Goal: Information Seeking & Learning: Learn about a topic

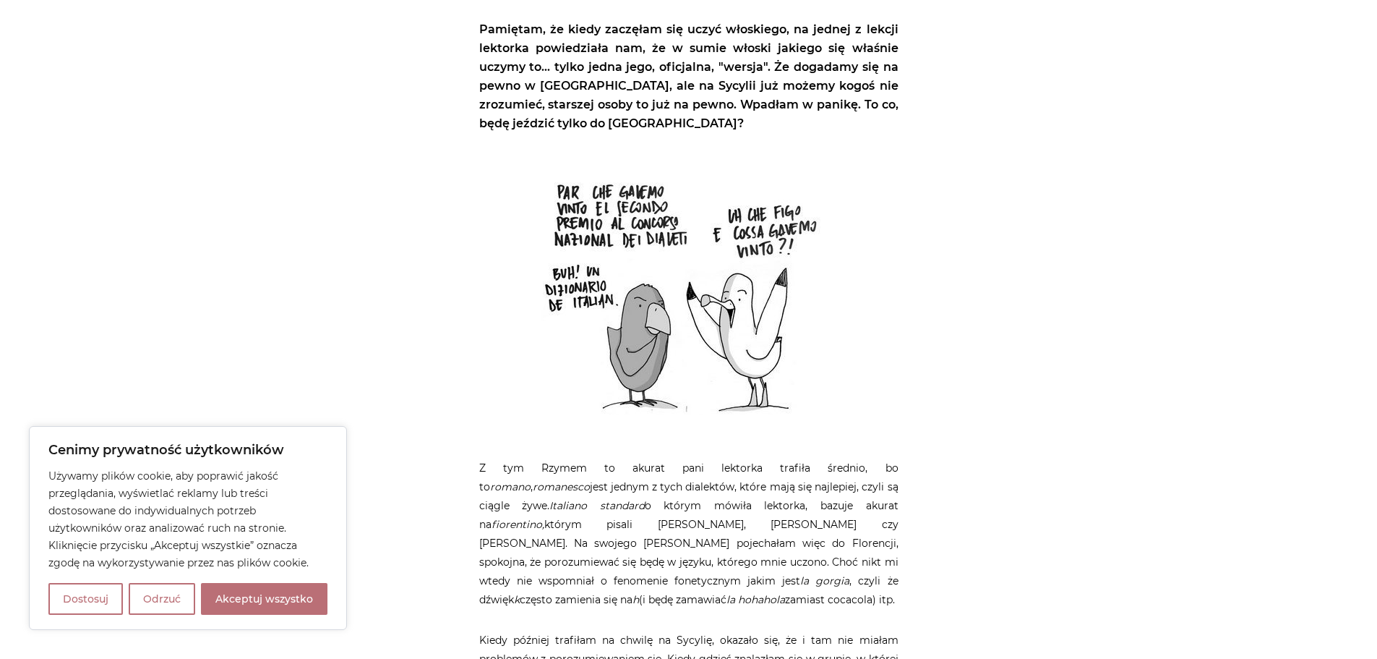
scroll to position [289, 0]
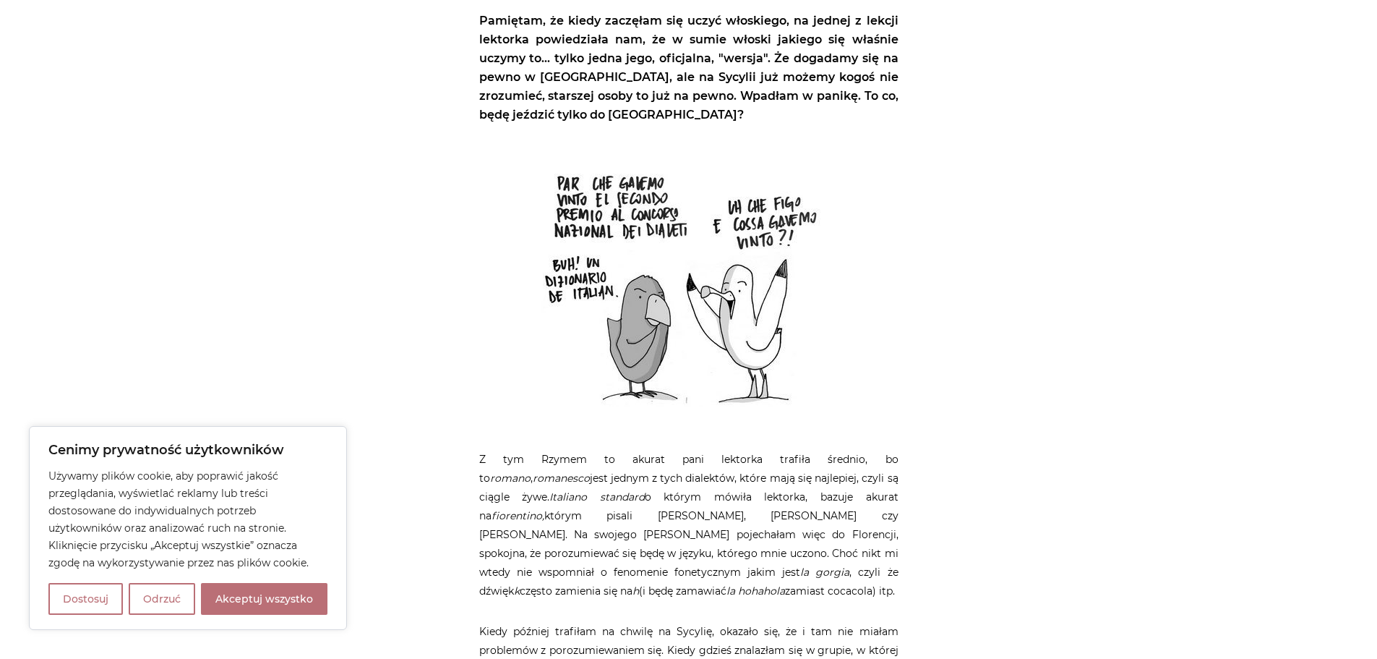
drag, startPoint x: 294, startPoint y: 600, endPoint x: 306, endPoint y: 598, distance: 12.5
click at [294, 600] on button "Akceptuj wszystko" at bounding box center [264, 599] width 127 height 32
checkbox input "true"
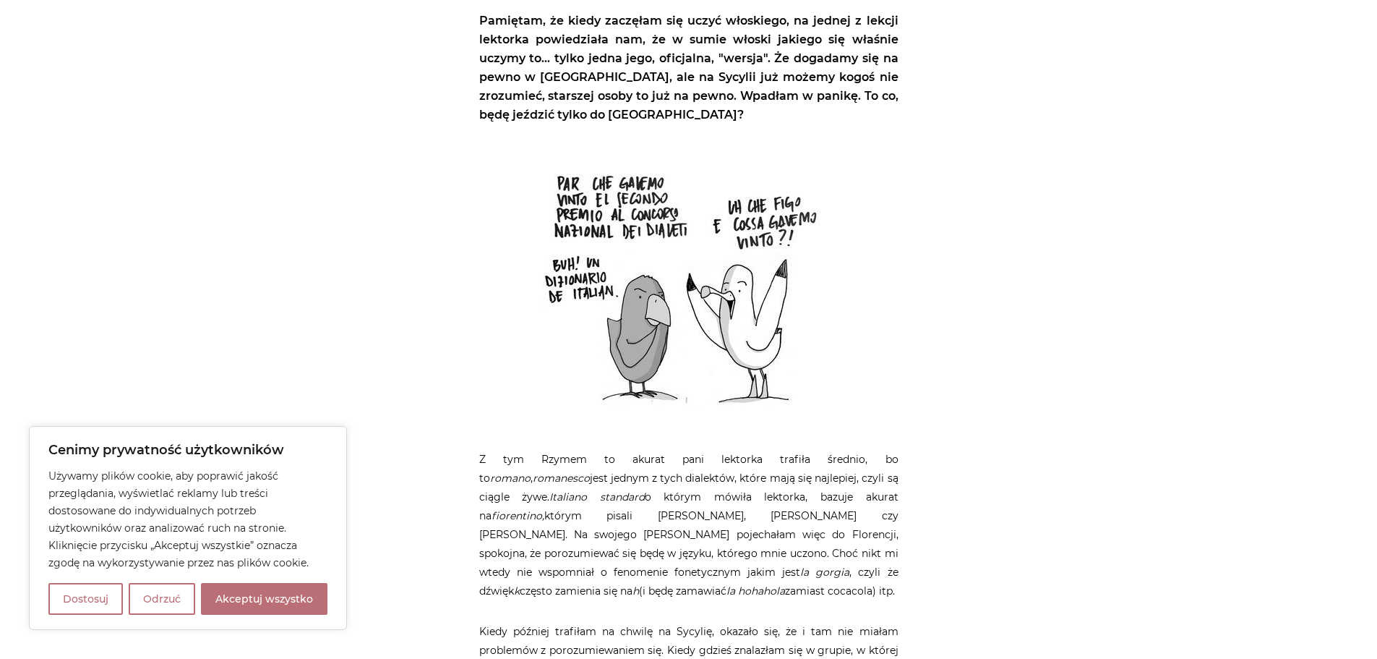
checkbox input "true"
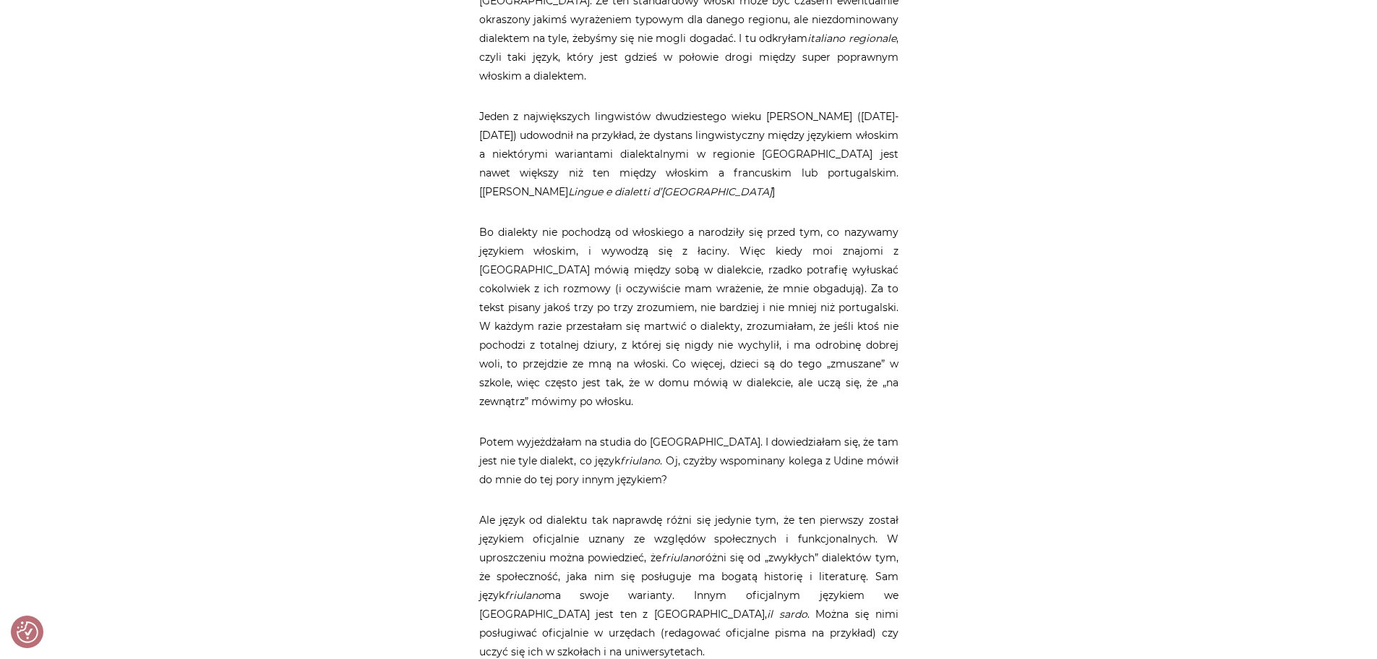
scroll to position [0, 0]
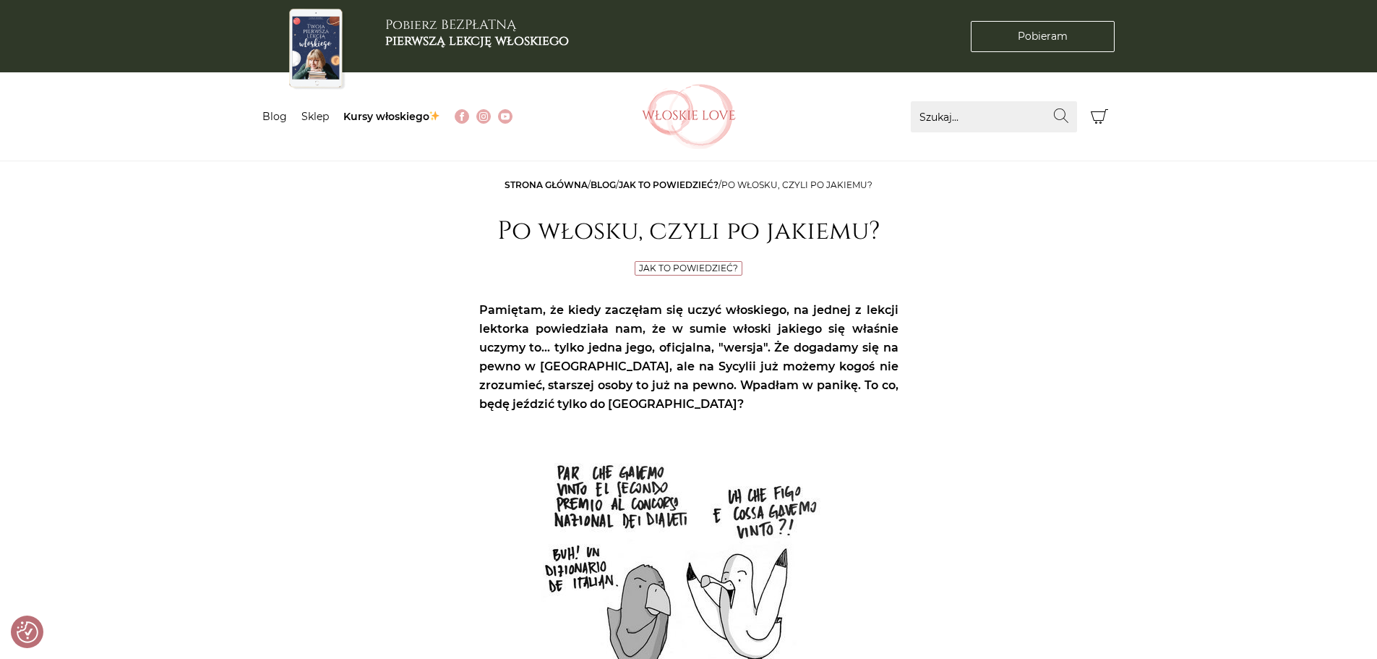
click at [716, 98] on img at bounding box center [689, 116] width 94 height 65
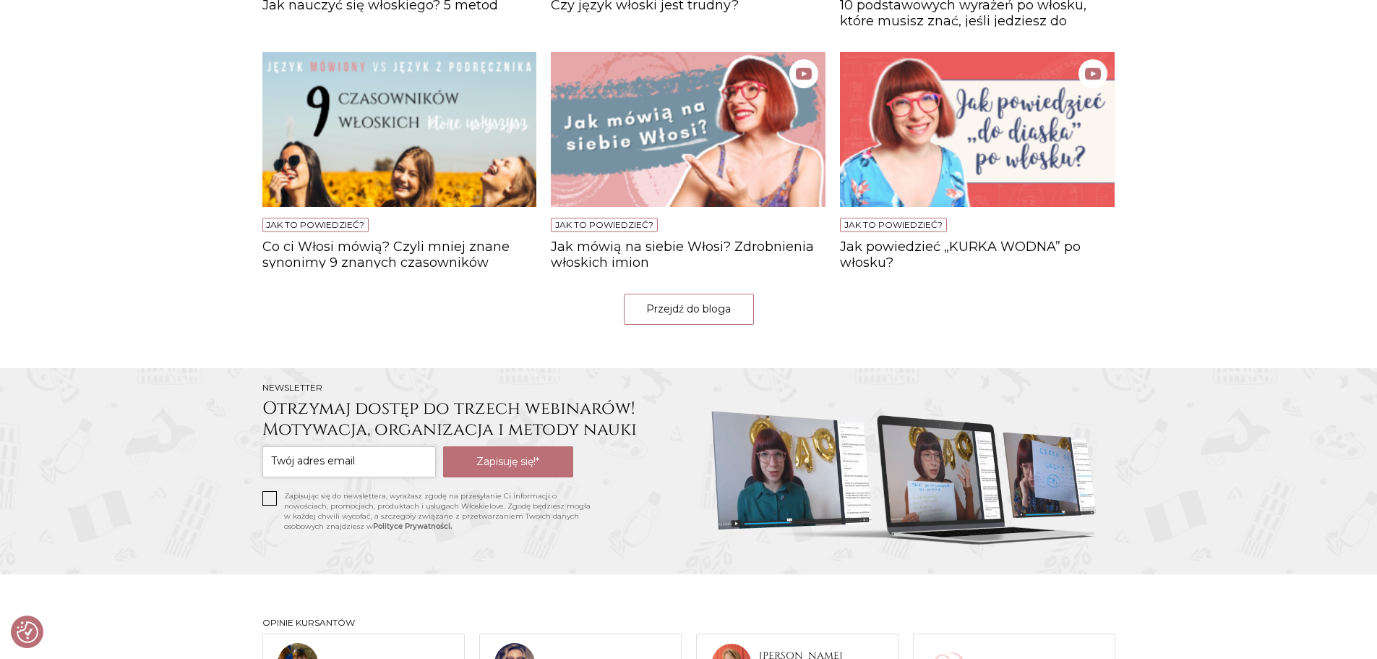
scroll to position [1229, 0]
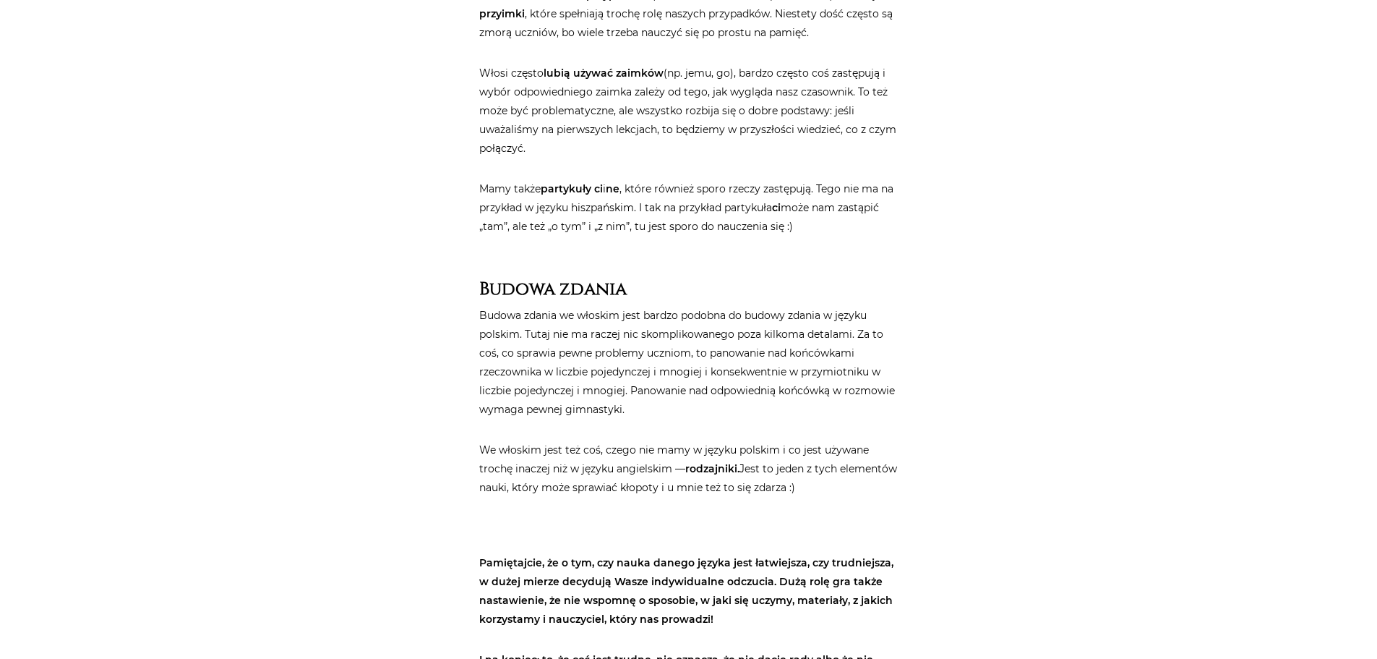
scroll to position [4699, 0]
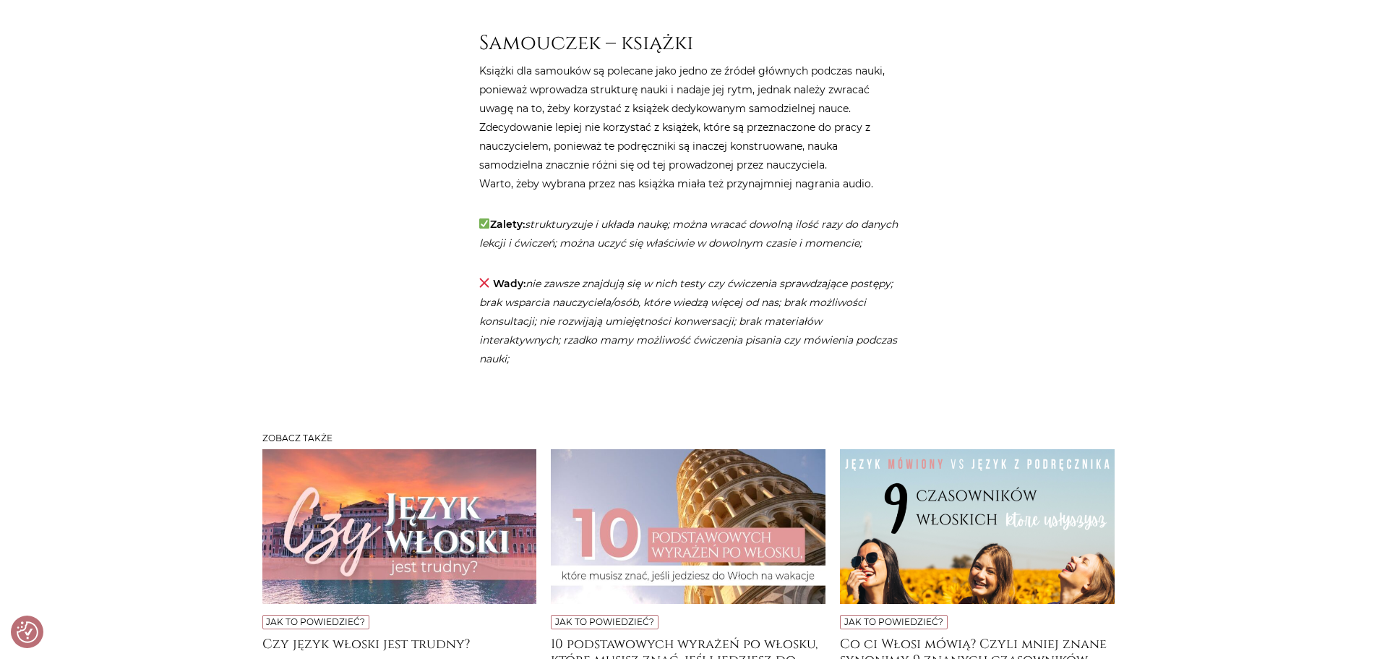
scroll to position [3470, 0]
